Goal: Complete application form

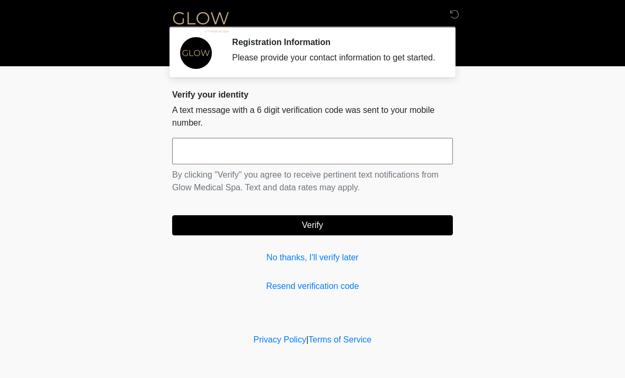
click at [297, 160] on input "text" at bounding box center [312, 151] width 281 height 26
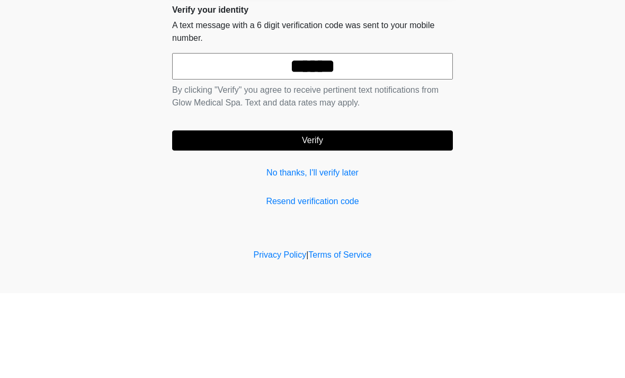
type input "******"
click at [383, 215] on button "Verify" at bounding box center [312, 225] width 281 height 20
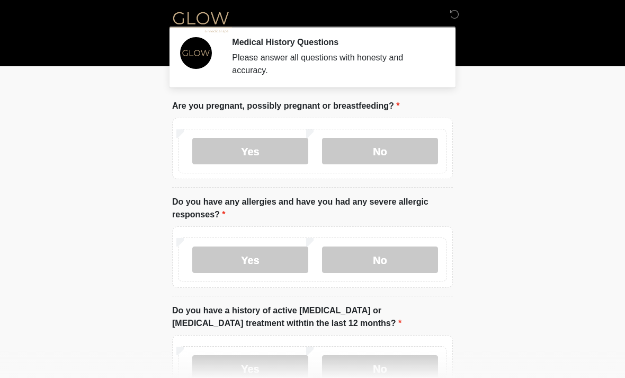
click at [392, 150] on label "No" at bounding box center [380, 151] width 116 height 26
click at [262, 263] on label "Yes" at bounding box center [250, 259] width 116 height 26
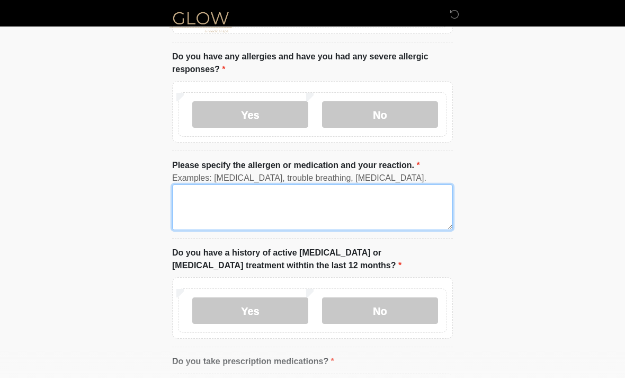
click at [342, 211] on textarea "Please specify the allergen or medication and your reaction." at bounding box center [312, 207] width 281 height 46
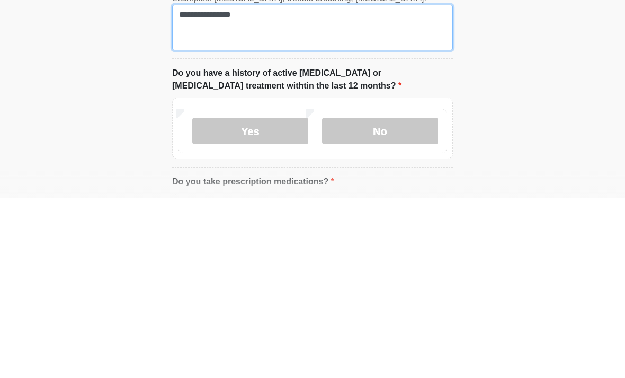
type textarea "**********"
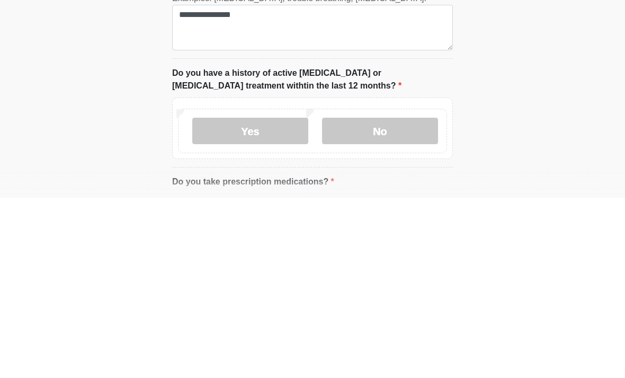
click at [396, 298] on label "No" at bounding box center [380, 311] width 116 height 26
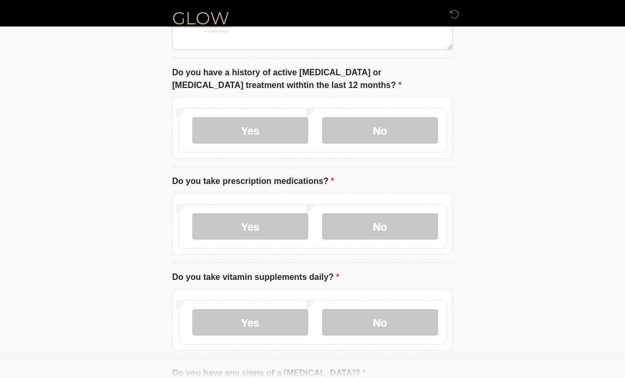
click at [265, 230] on label "Yes" at bounding box center [250, 226] width 116 height 26
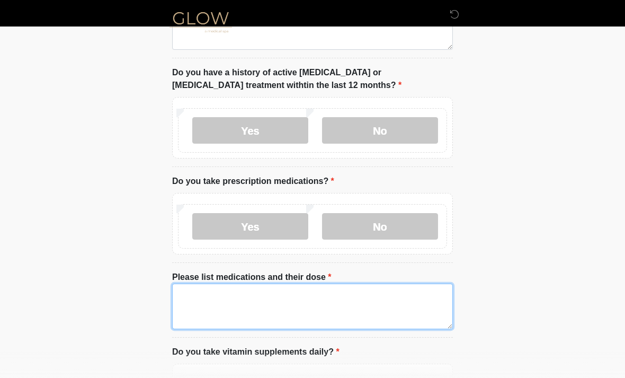
click at [338, 295] on textarea "Please list medications and their dose" at bounding box center [312, 306] width 281 height 46
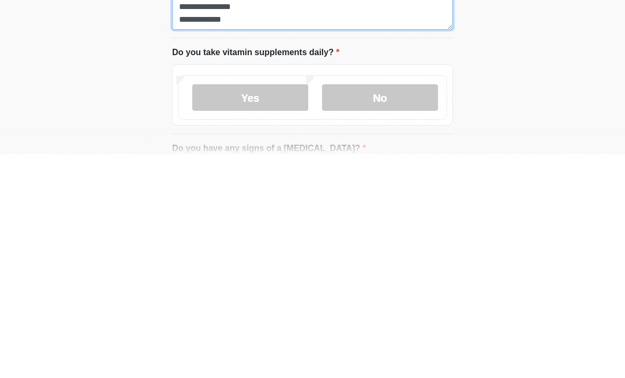
scroll to position [404, 0]
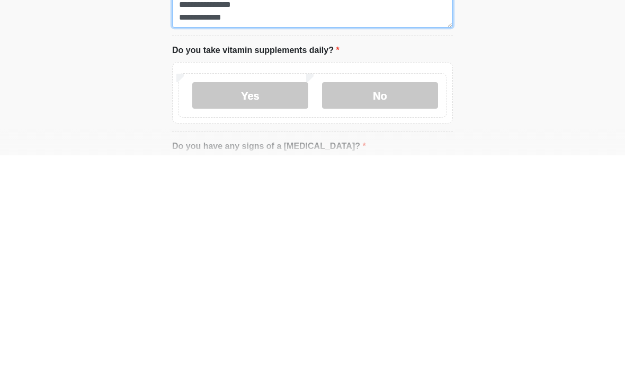
type textarea "**********"
click at [400, 305] on label "No" at bounding box center [380, 318] width 116 height 26
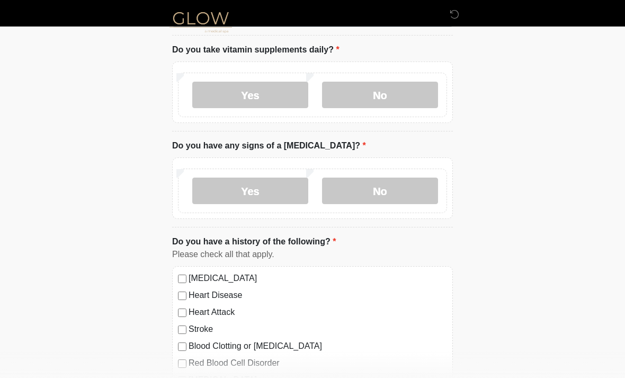
click at [398, 189] on label "No" at bounding box center [380, 190] width 116 height 26
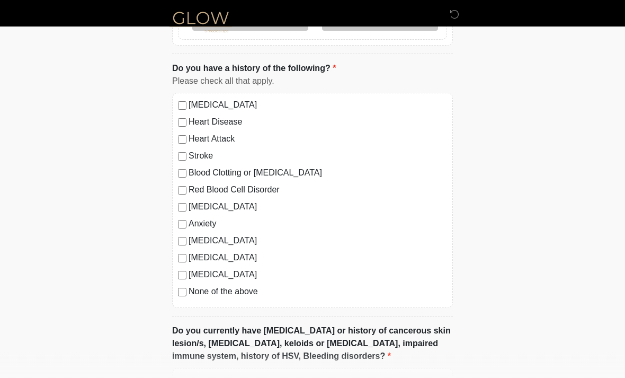
scroll to position [802, 0]
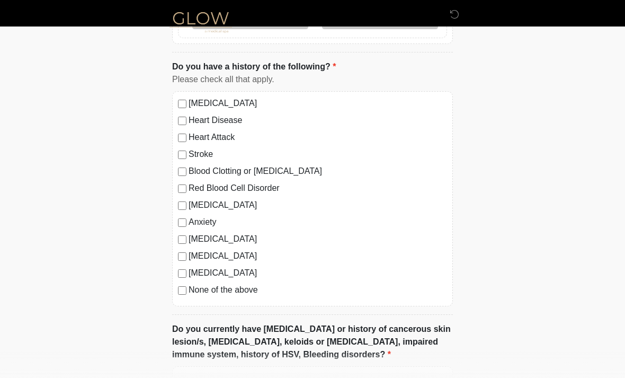
click at [263, 100] on label "High Blood Pressure" at bounding box center [318, 103] width 258 height 13
click at [202, 219] on label "Anxiety" at bounding box center [318, 222] width 258 height 13
click at [215, 205] on label "Depression" at bounding box center [318, 205] width 258 height 13
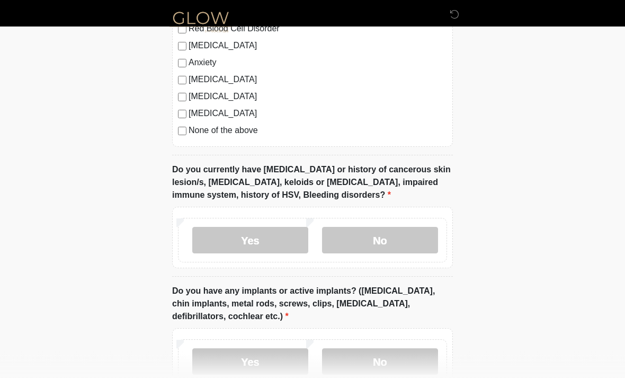
scroll to position [961, 0]
click at [389, 236] on label "No" at bounding box center [380, 240] width 116 height 26
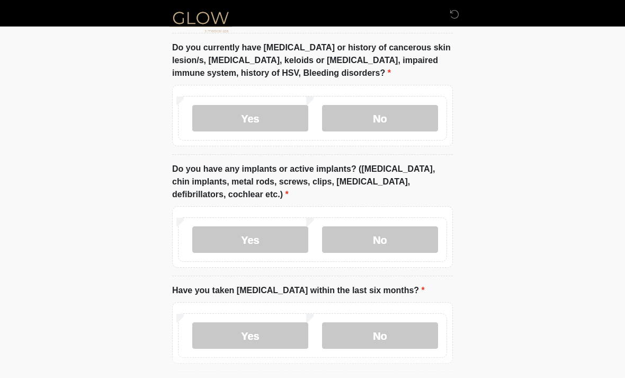
scroll to position [1083, 0]
click at [396, 240] on label "No" at bounding box center [380, 240] width 116 height 26
click at [397, 341] on label "No" at bounding box center [380, 336] width 116 height 26
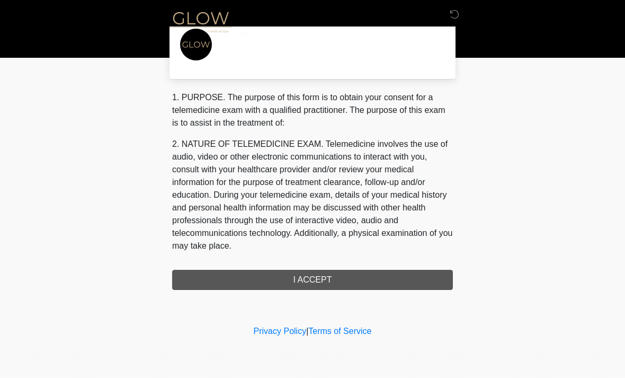
scroll to position [0, 0]
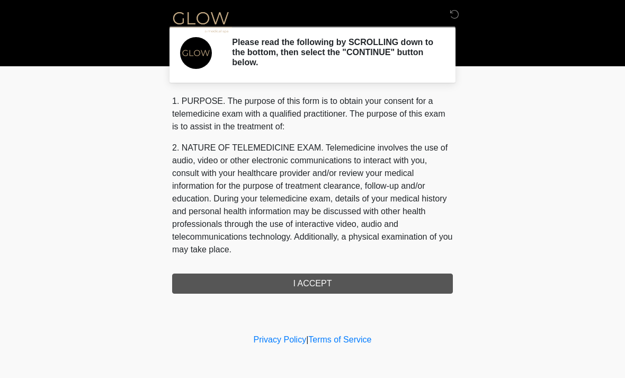
click at [360, 285] on div "1. PURPOSE. The purpose of this form is to obtain your consent for a telemedici…" at bounding box center [312, 194] width 281 height 199
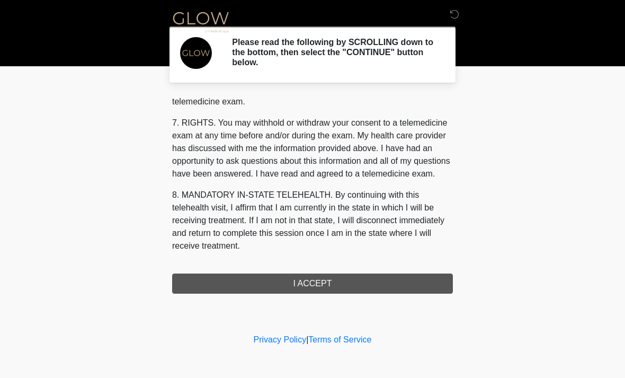
scroll to position [449, 0]
click at [317, 285] on button "I ACCEPT" at bounding box center [312, 283] width 281 height 20
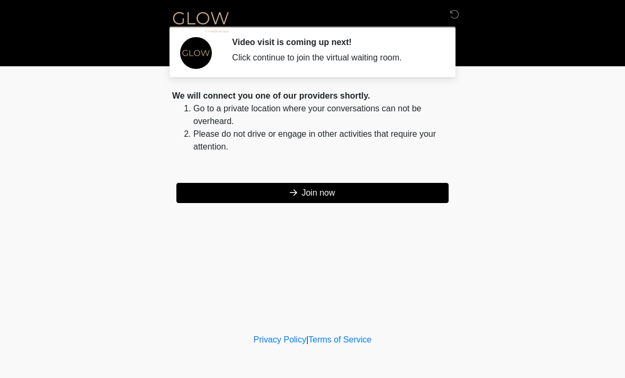
click at [324, 202] on button "Join now" at bounding box center [312, 193] width 272 height 20
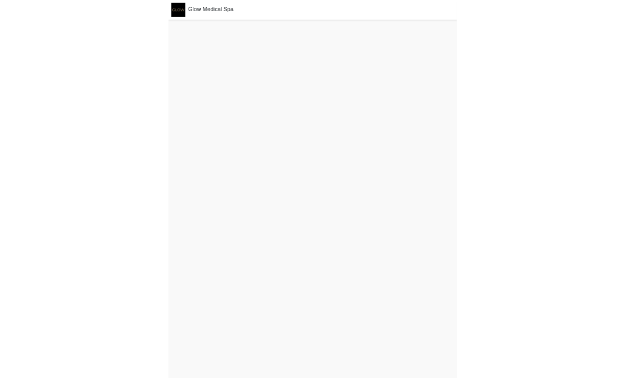
scroll to position [37, 0]
